Goal: Transaction & Acquisition: Purchase product/service

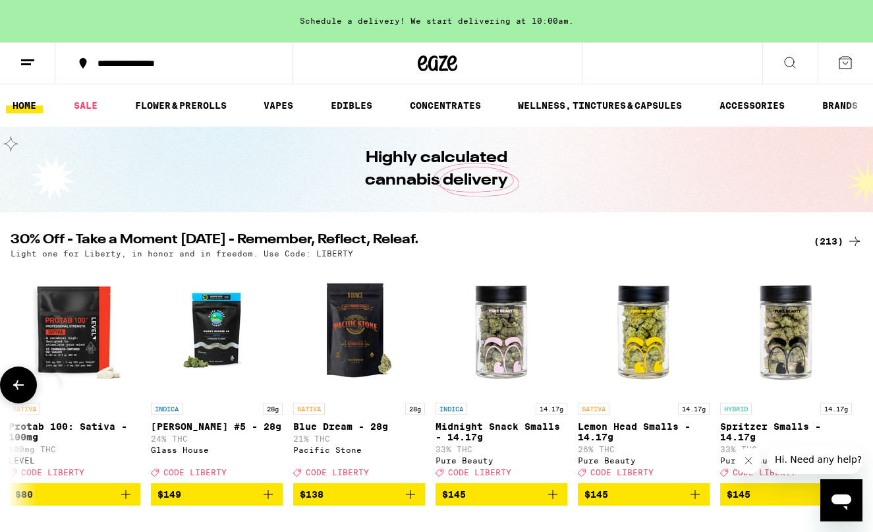
scroll to position [0, 29467]
